Goal: Book appointment/travel/reservation

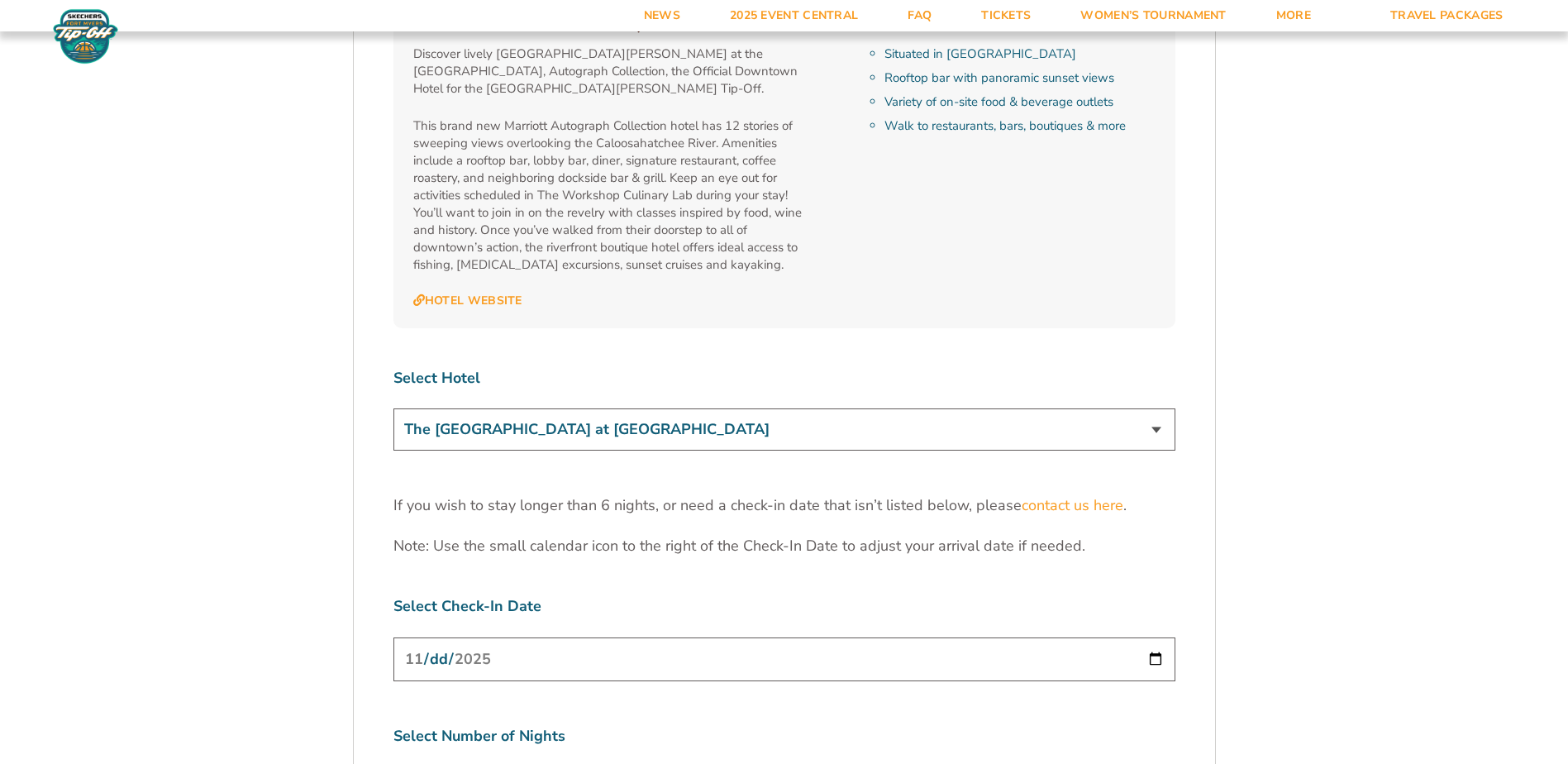
scroll to position [4961, 0]
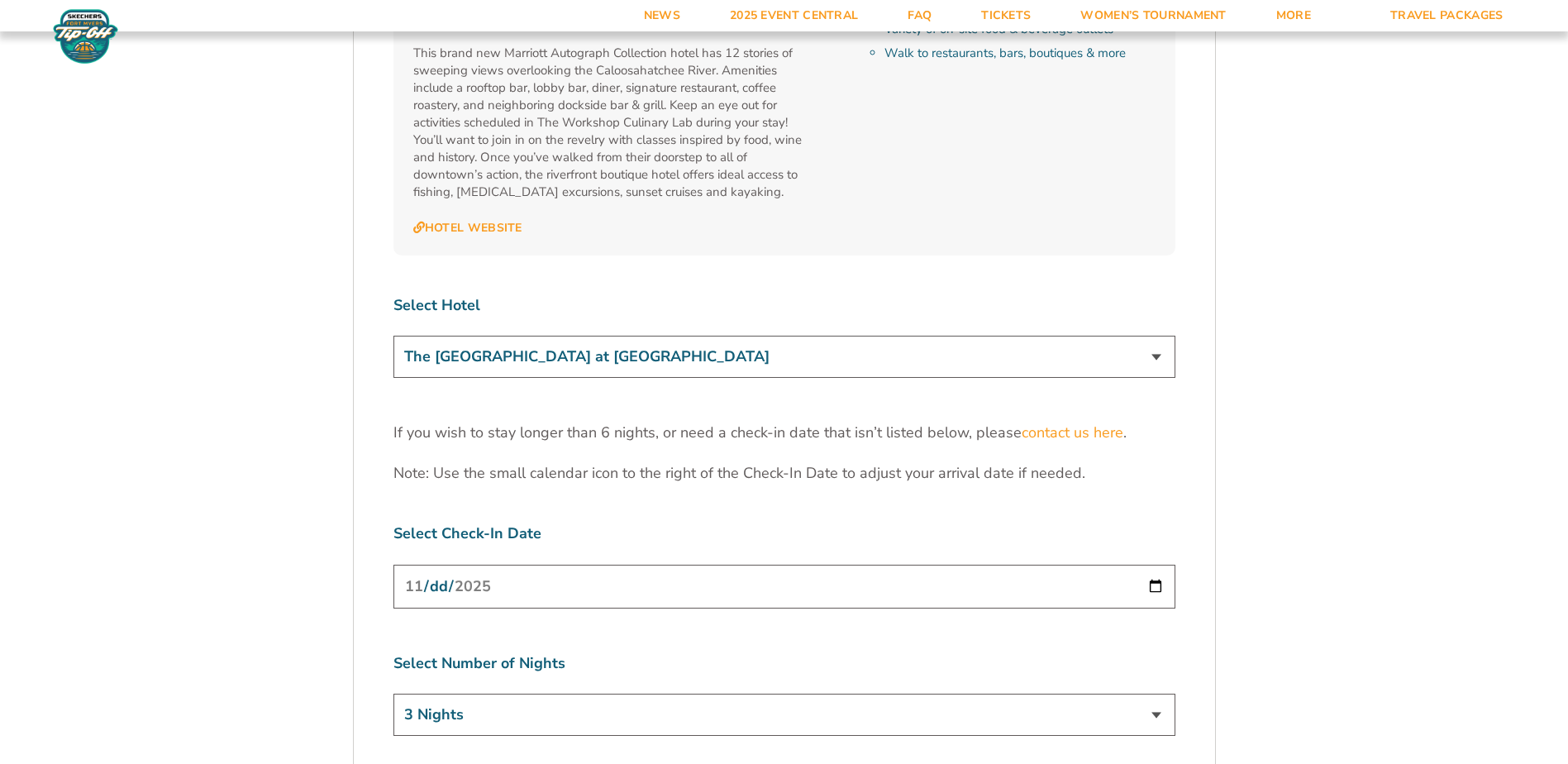
click at [1161, 336] on select "The [GEOGRAPHIC_DATA] at [GEOGRAPHIC_DATA] [GEOGRAPHIC_DATA] [GEOGRAPHIC_DATA],…" at bounding box center [784, 357] width 782 height 42
select select "18762"
click at [393, 336] on select "The [GEOGRAPHIC_DATA] at [GEOGRAPHIC_DATA] [GEOGRAPHIC_DATA] [GEOGRAPHIC_DATA],…" at bounding box center [784, 357] width 782 height 42
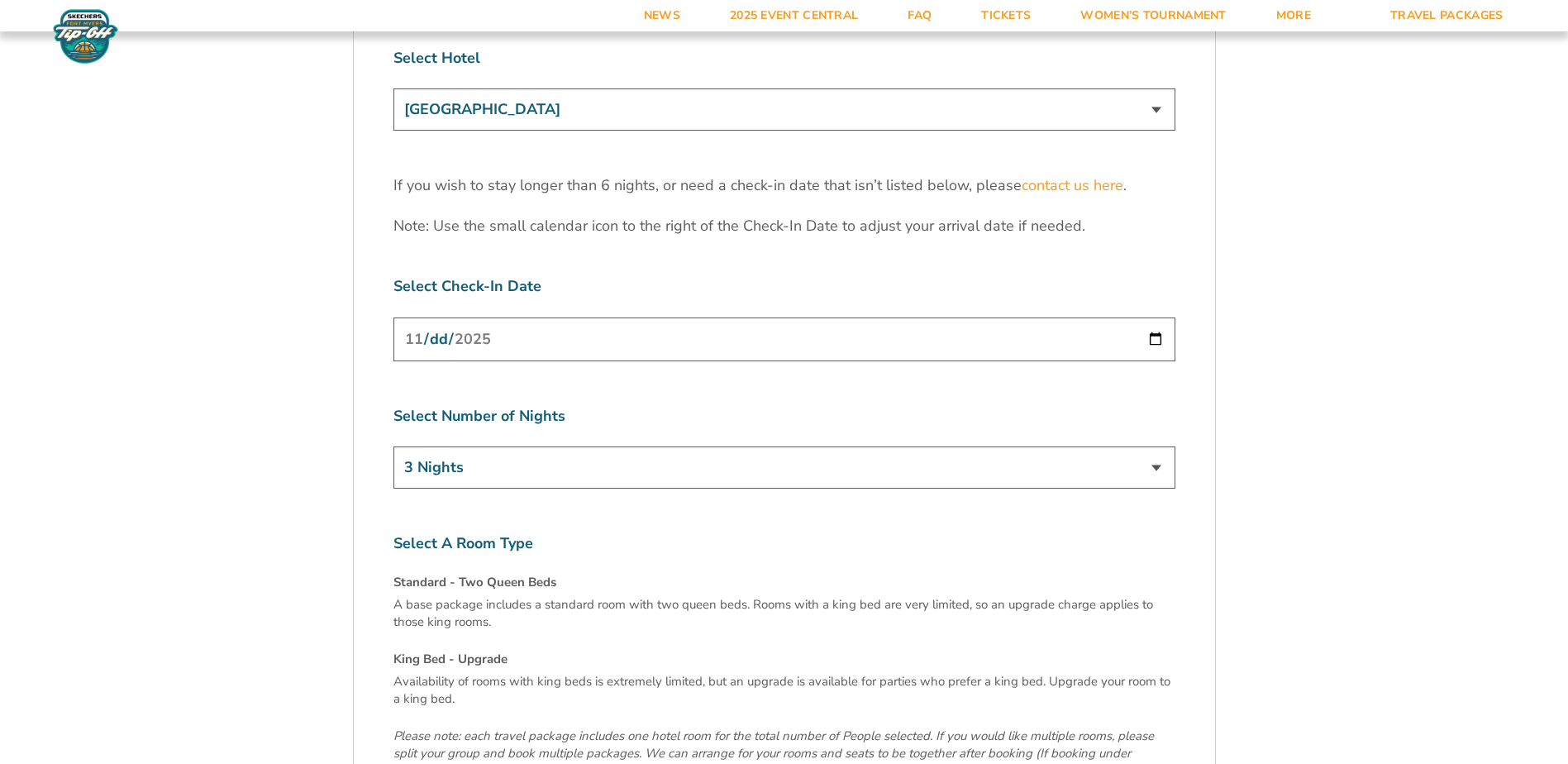
scroll to position [5209, 0]
click at [1156, 446] on select "3 Nights 4 Nights 5 Nights 6 Nights" at bounding box center [784, 466] width 782 height 42
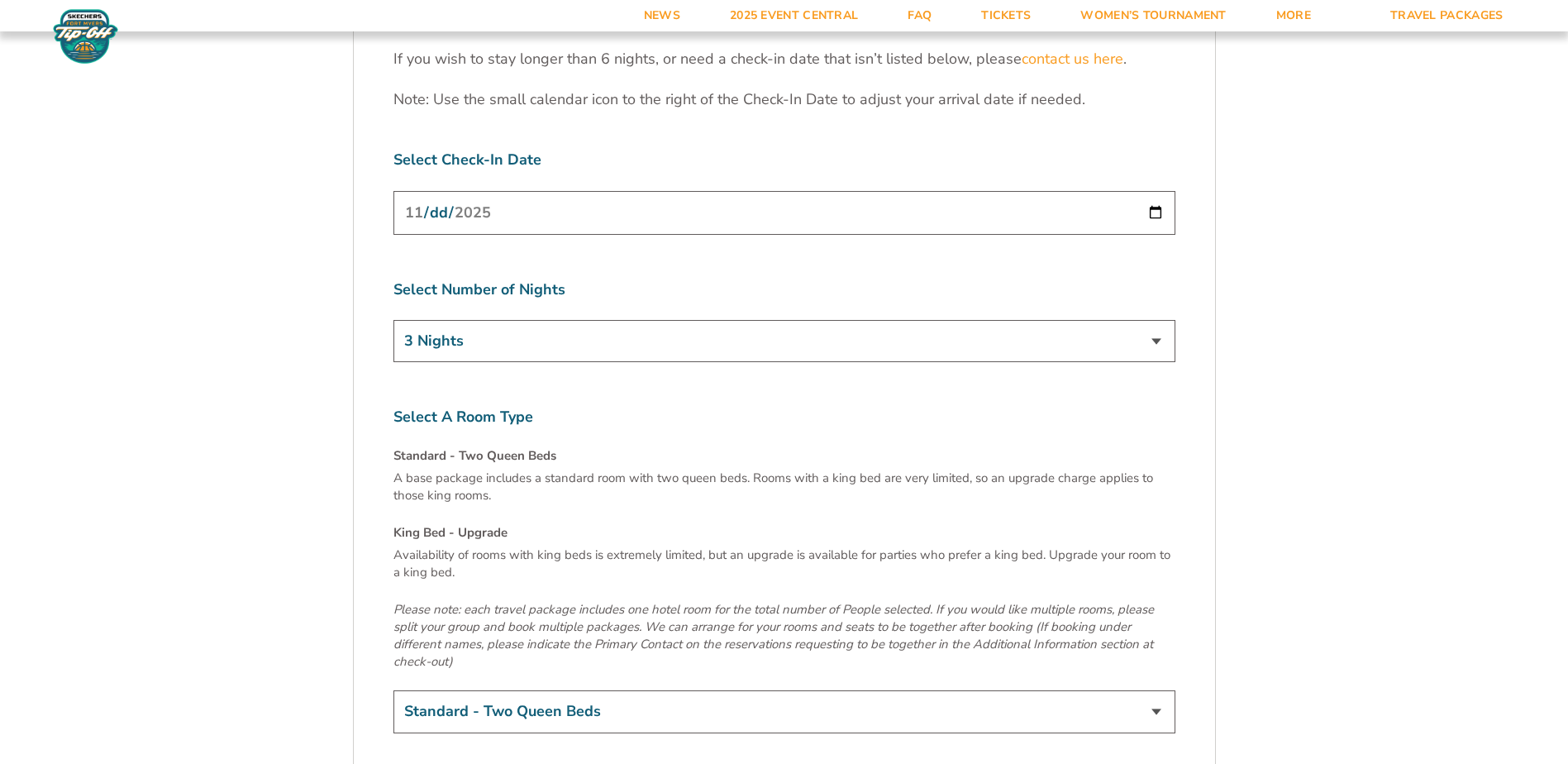
scroll to position [5457, 0]
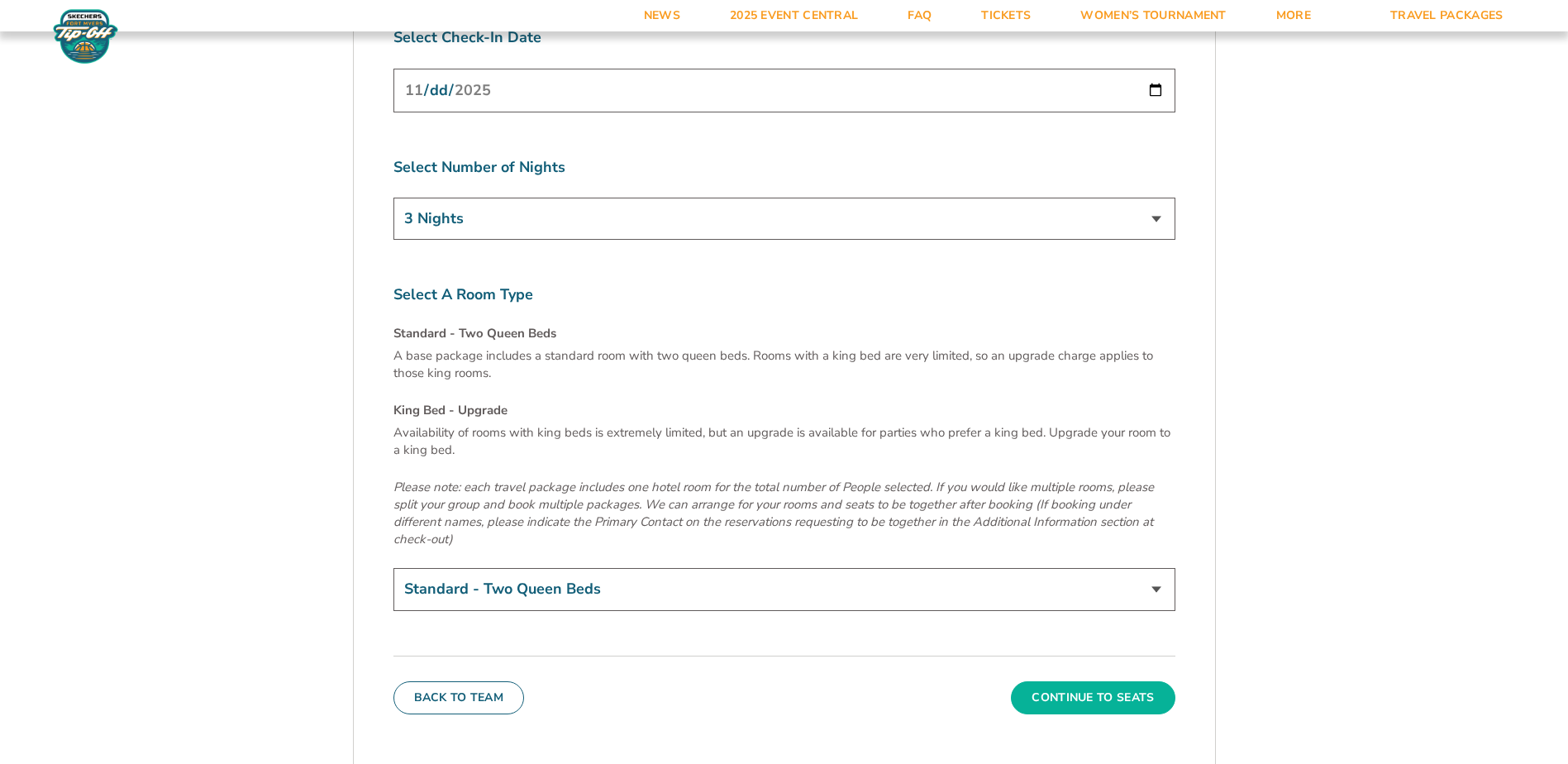
click at [1097, 681] on button "Continue To Seats" at bounding box center [1093, 698] width 164 height 34
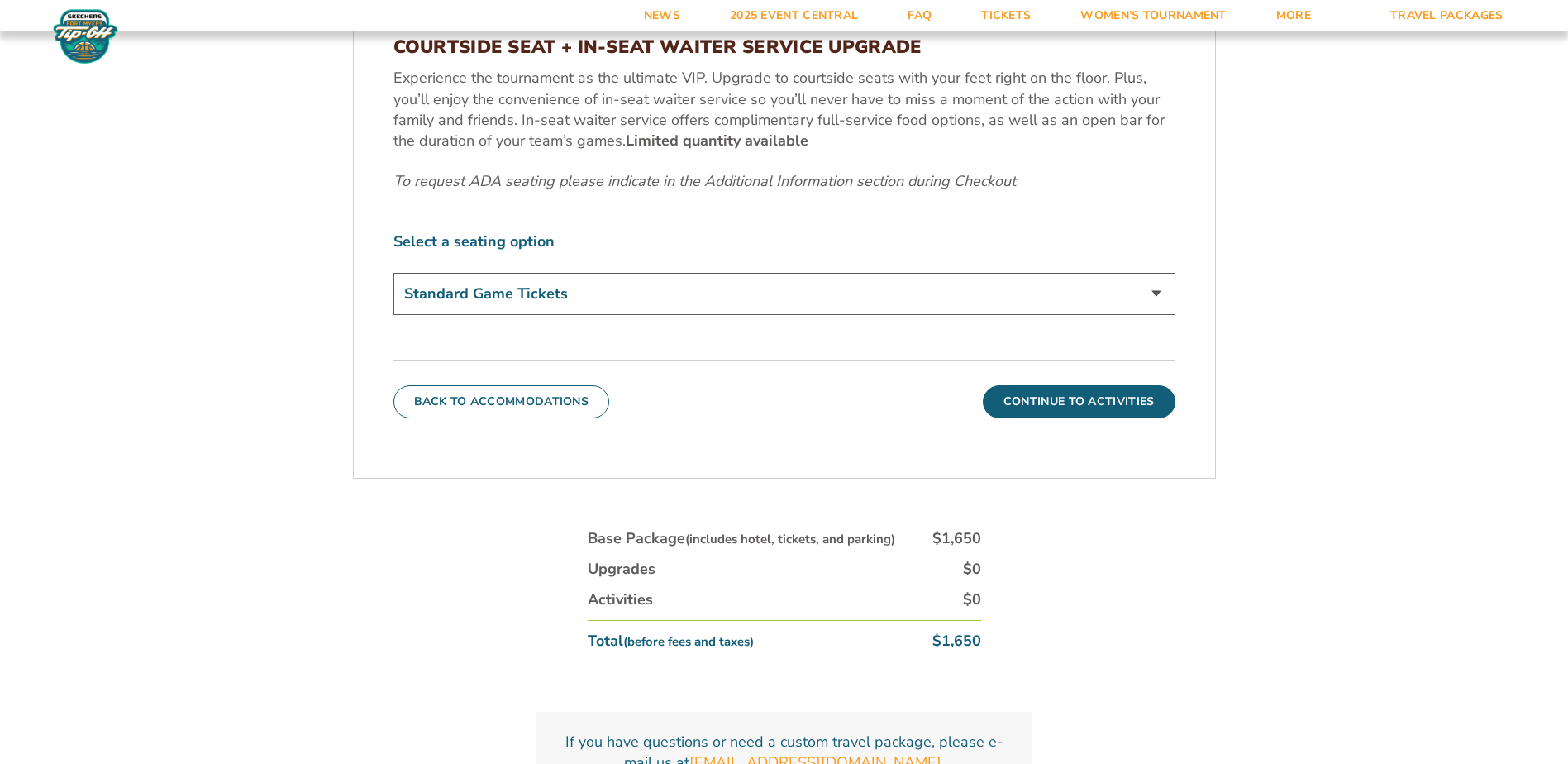
scroll to position [858, 0]
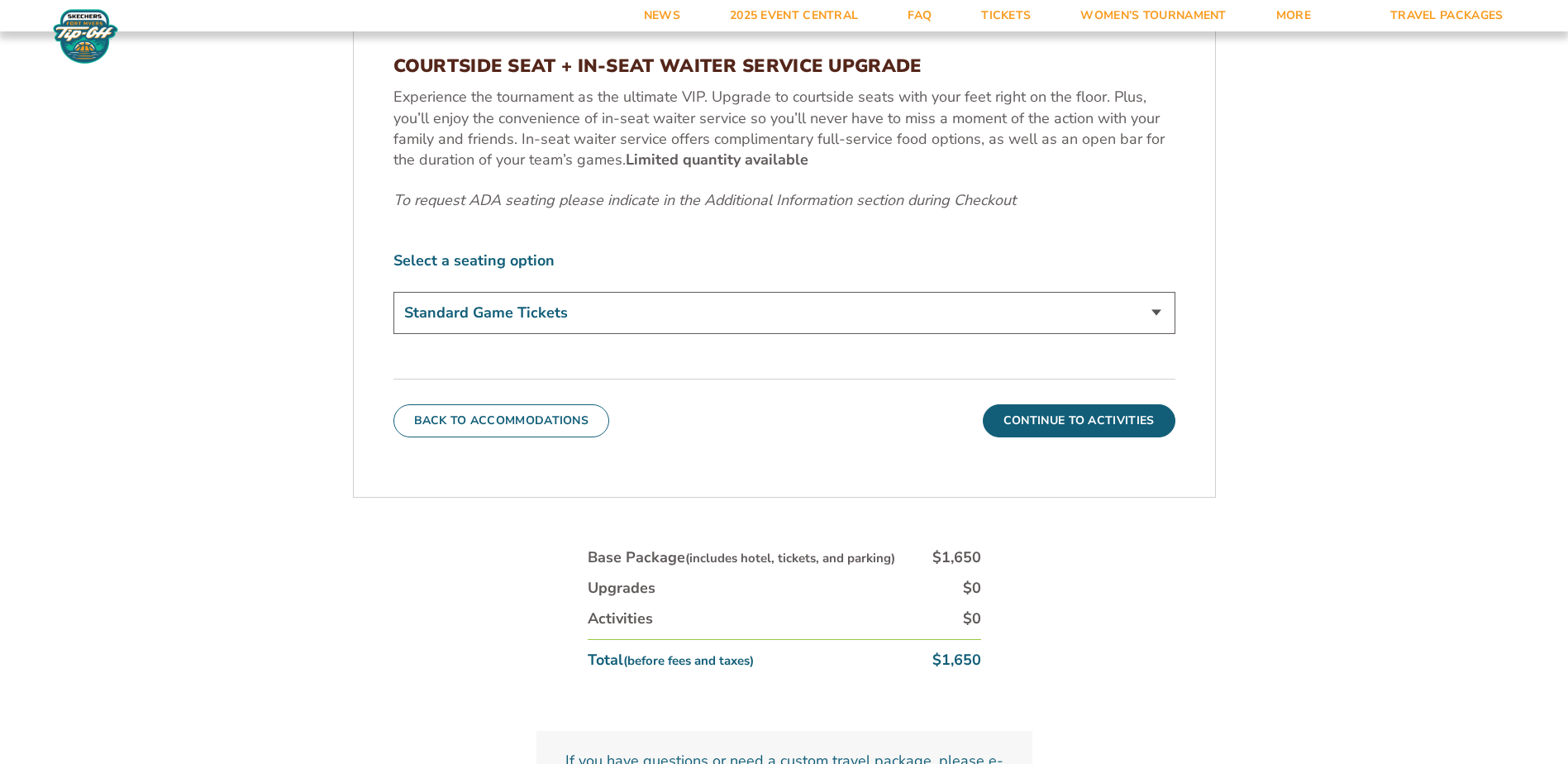
click at [1015, 310] on select "Standard Game Tickets Midcourt Seat Upgrade (+$100 per person) Courtside Seat +…" at bounding box center [784, 313] width 782 height 42
select select "Courtside Seat + Waiter Service Upgrade"
click at [393, 292] on select "Standard Game Tickets Midcourt Seat Upgrade (+$100 per person) Courtside Seat +…" at bounding box center [784, 313] width 782 height 42
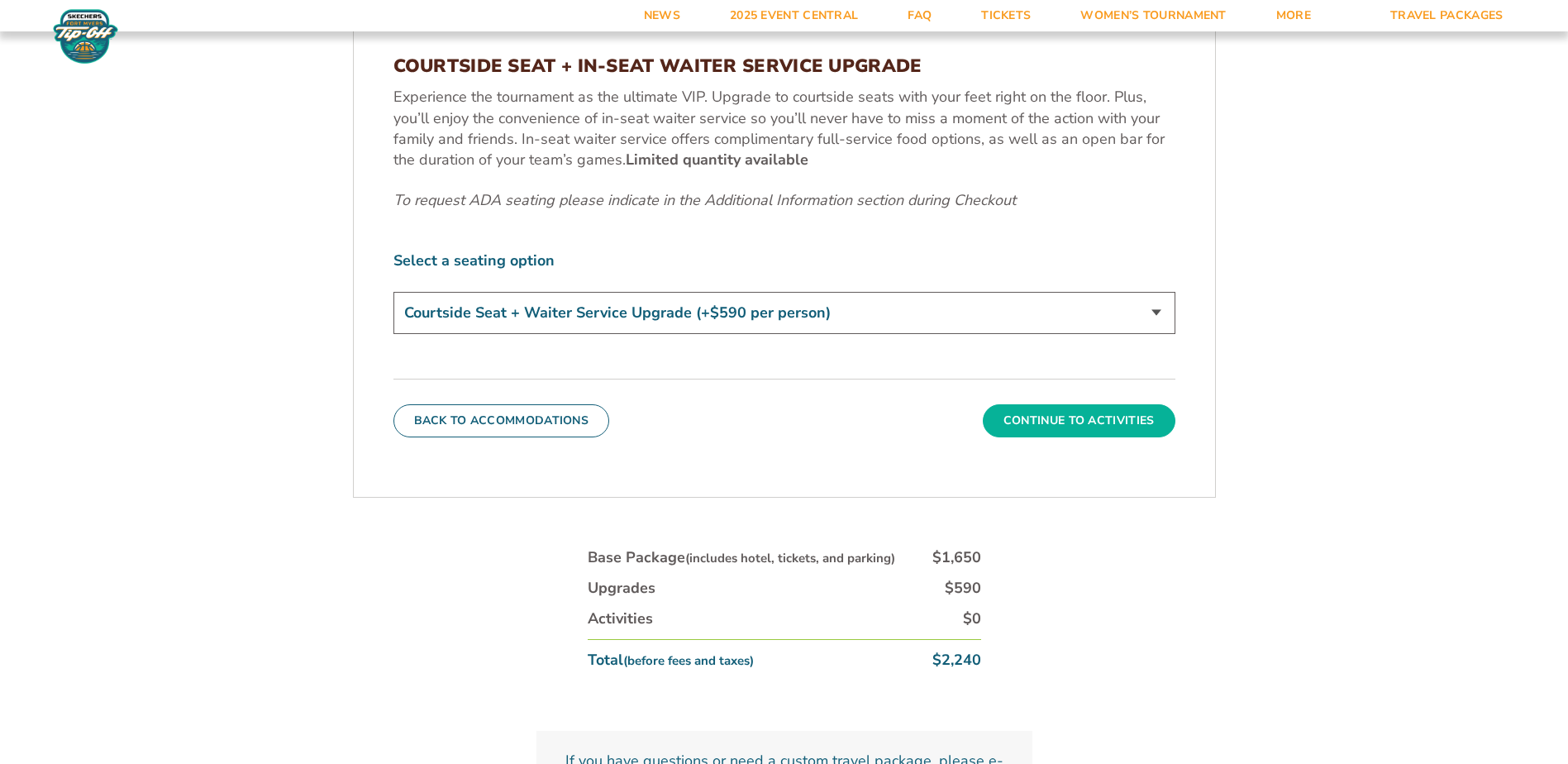
click at [1070, 423] on button "Continue To Activities" at bounding box center [1078, 421] width 192 height 34
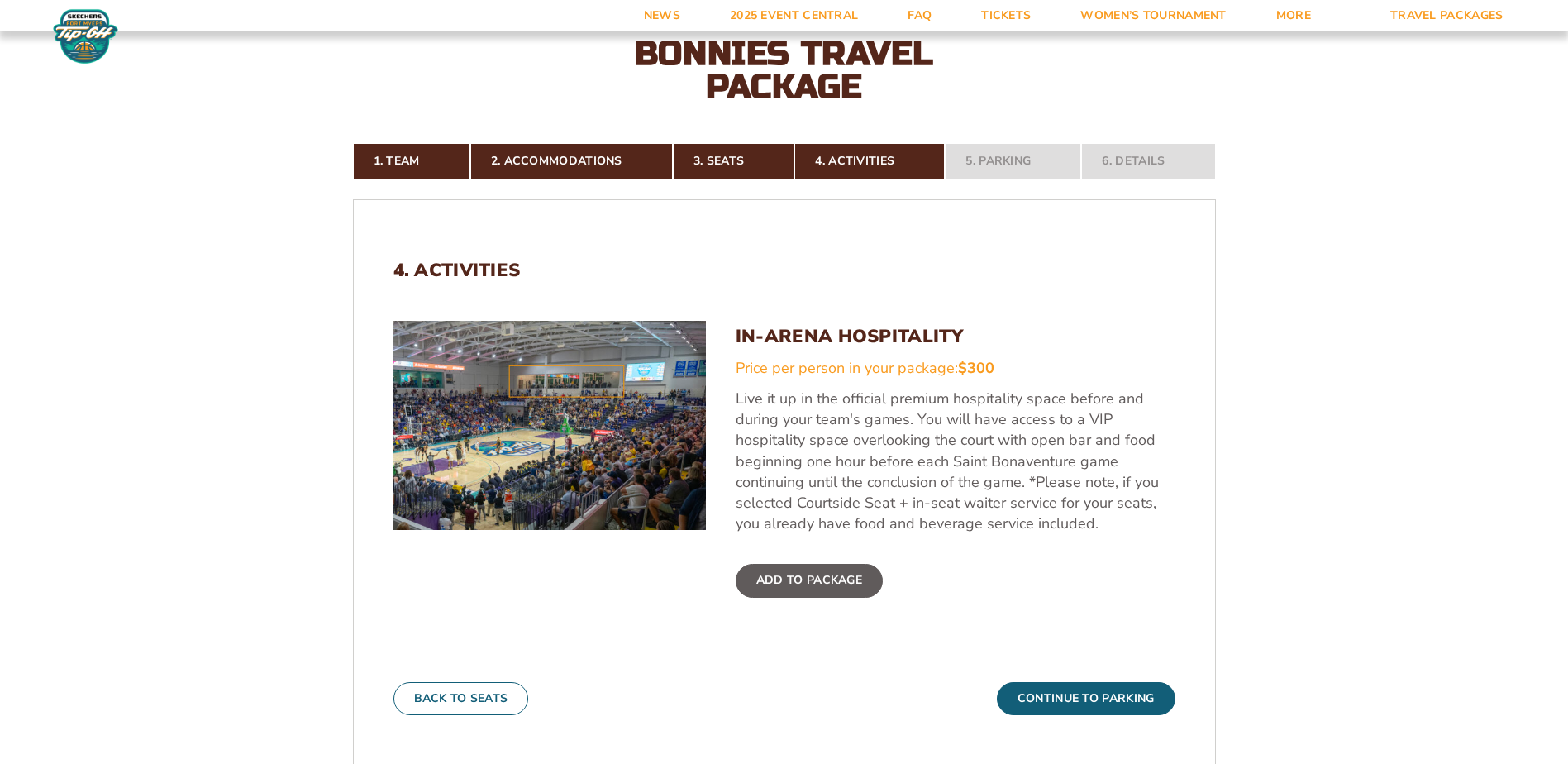
scroll to position [444, 0]
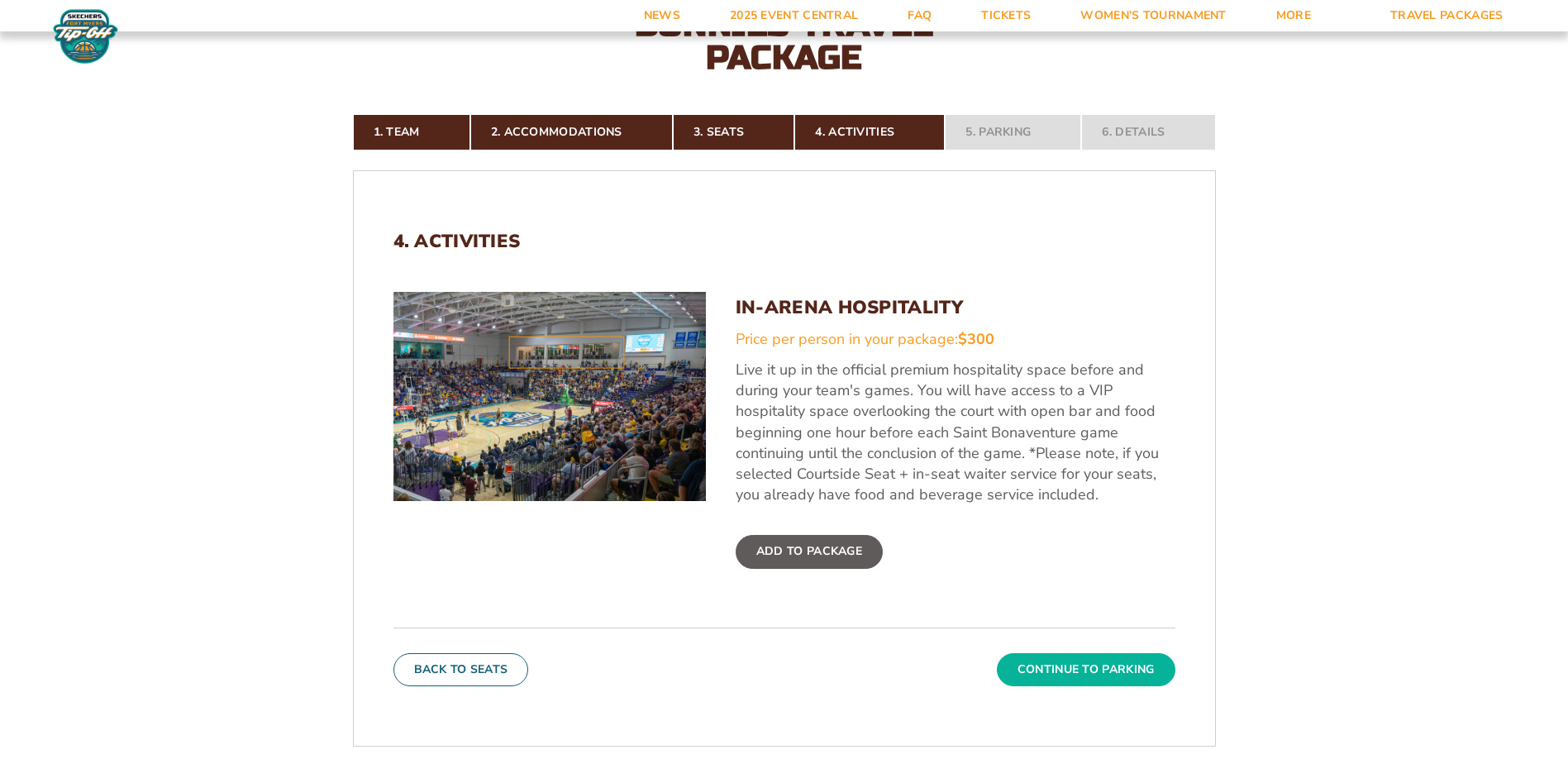
click at [1080, 674] on button "Continue To Parking" at bounding box center [1086, 670] width 178 height 34
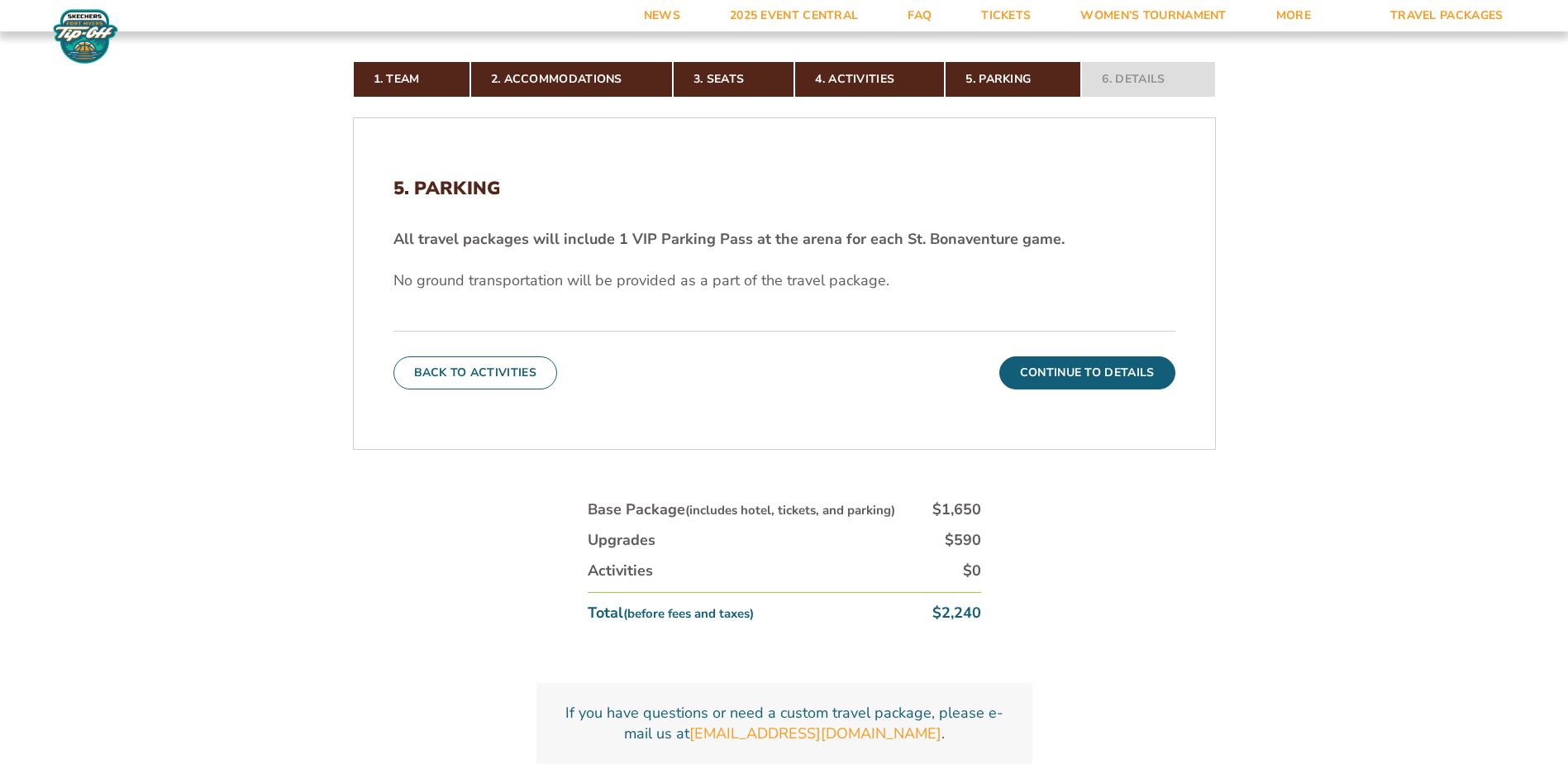
scroll to position [526, 0]
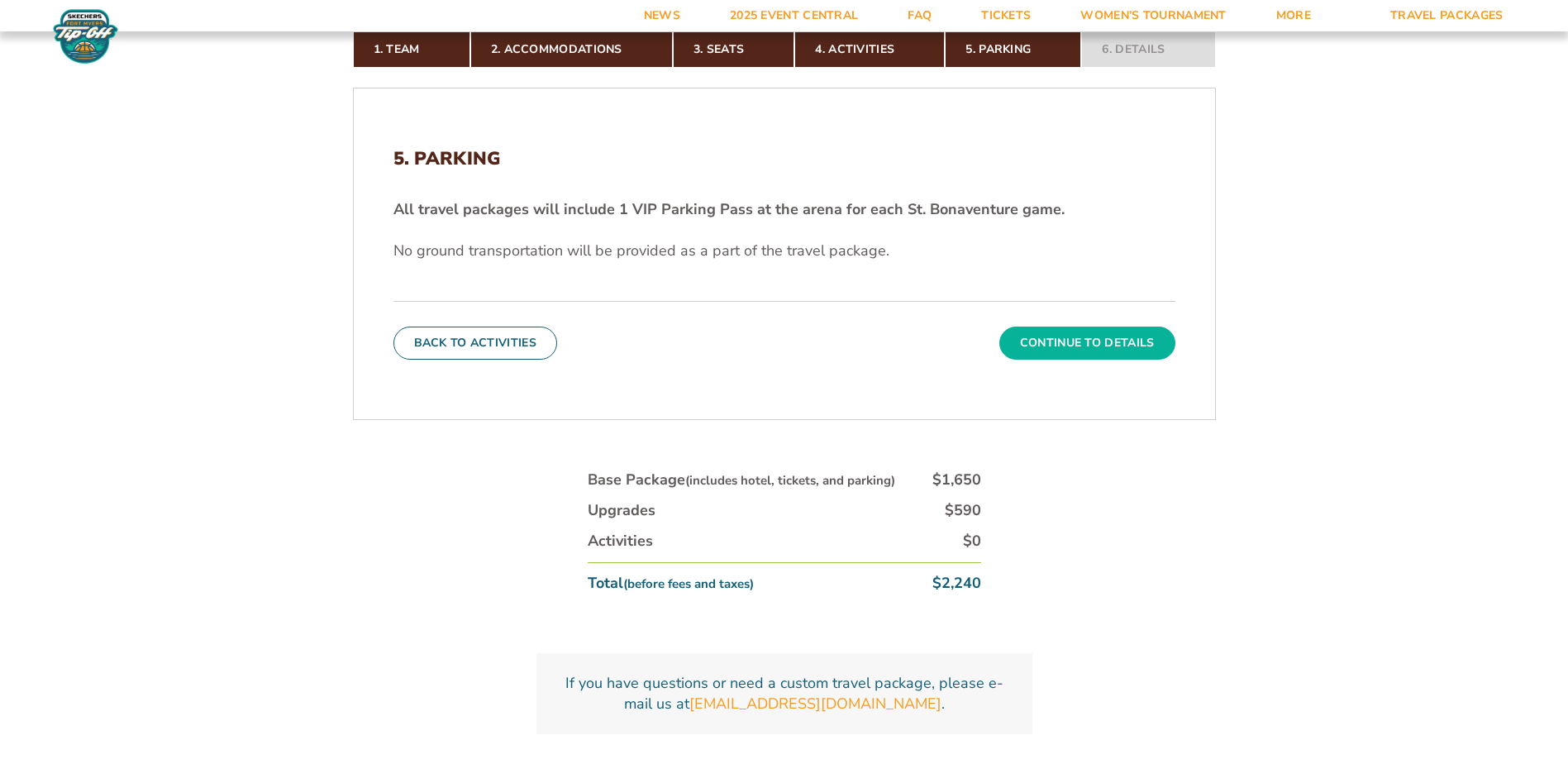
click at [1060, 340] on button "Continue To Details" at bounding box center [1087, 343] width 176 height 34
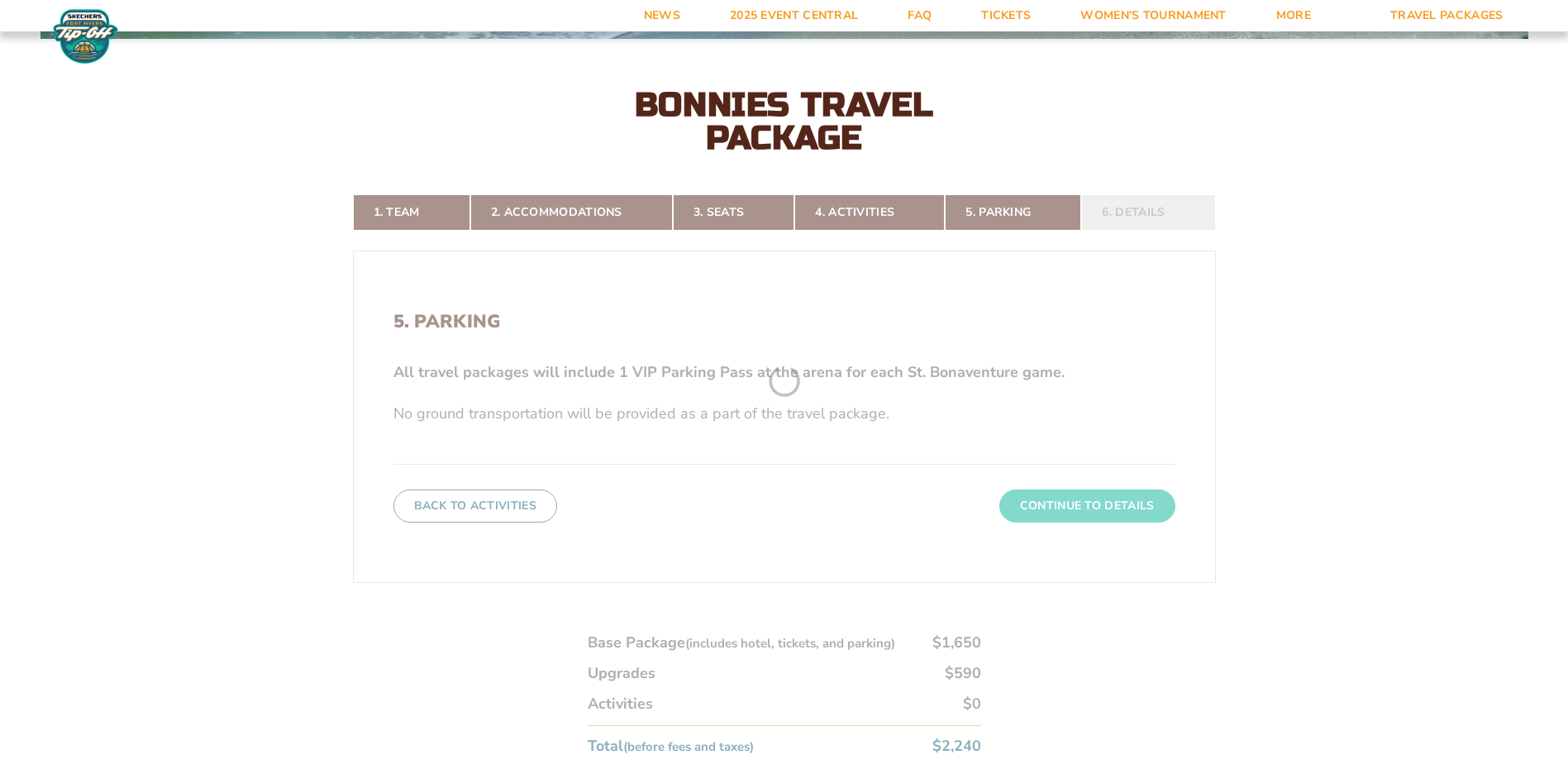
scroll to position [362, 0]
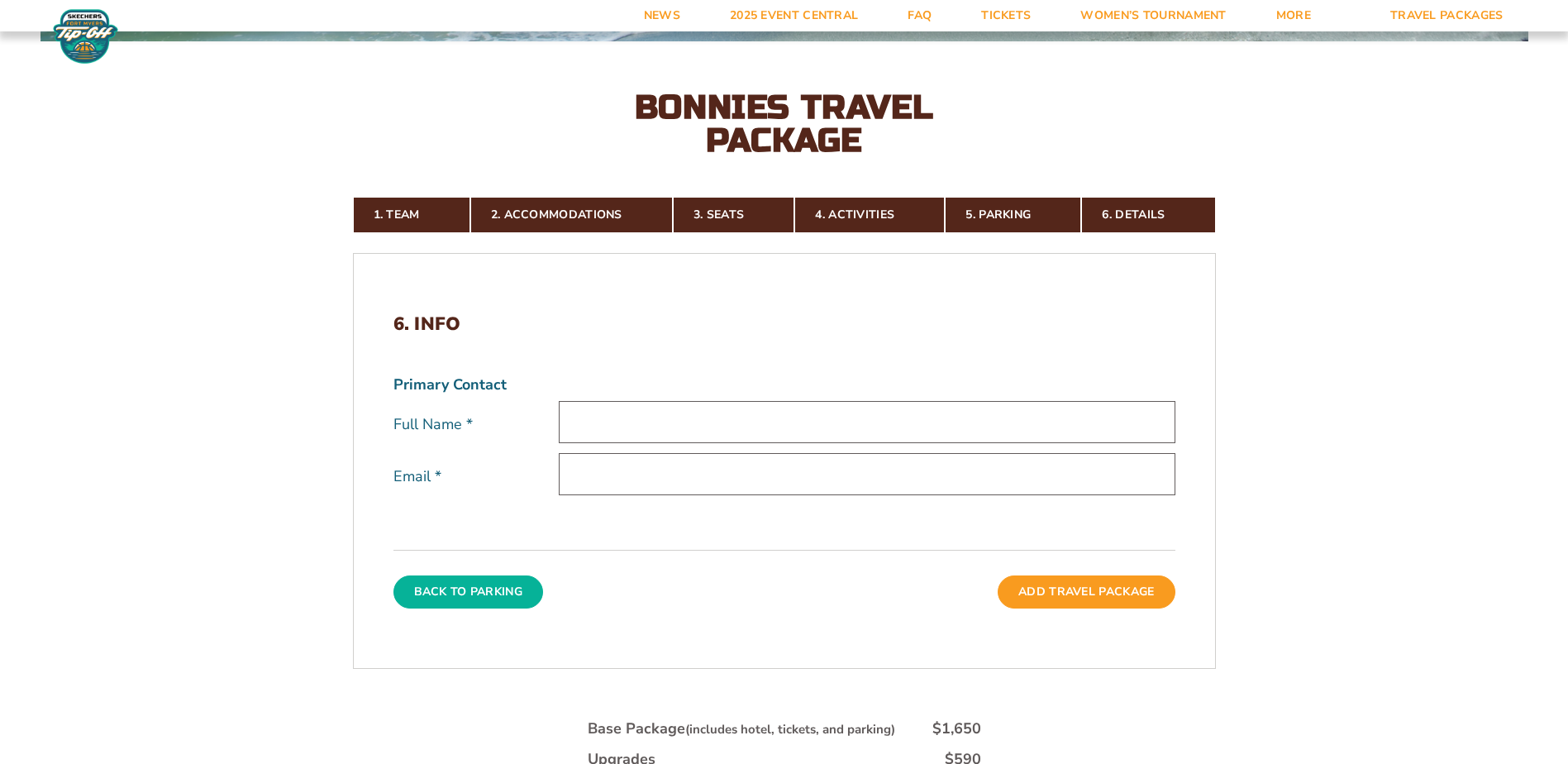
click at [466, 592] on button "Back To Parking" at bounding box center [468, 592] width 151 height 34
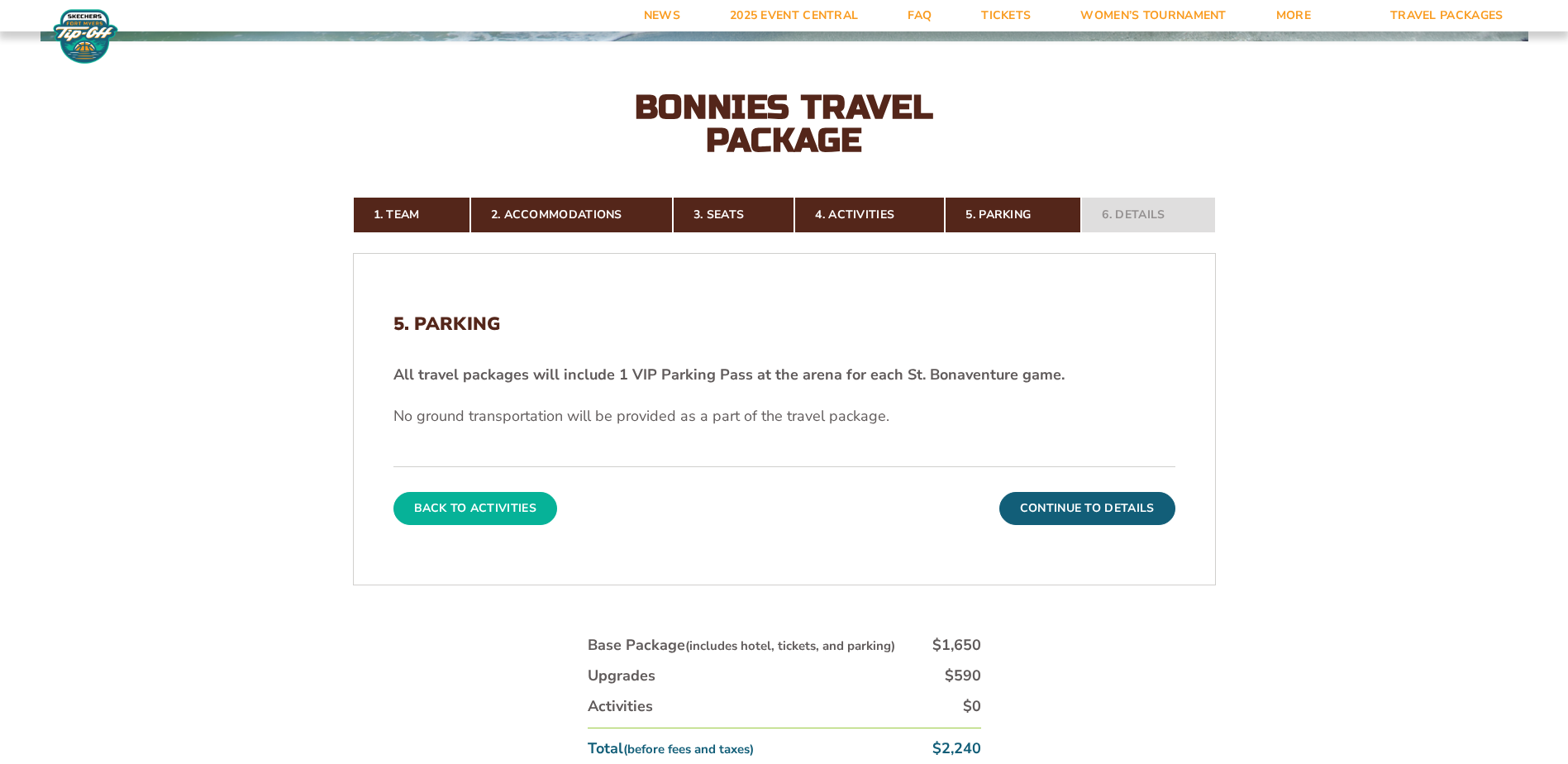
click at [484, 509] on button "Back To Activities" at bounding box center [475, 509] width 164 height 34
